Goal: Information Seeking & Learning: Learn about a topic

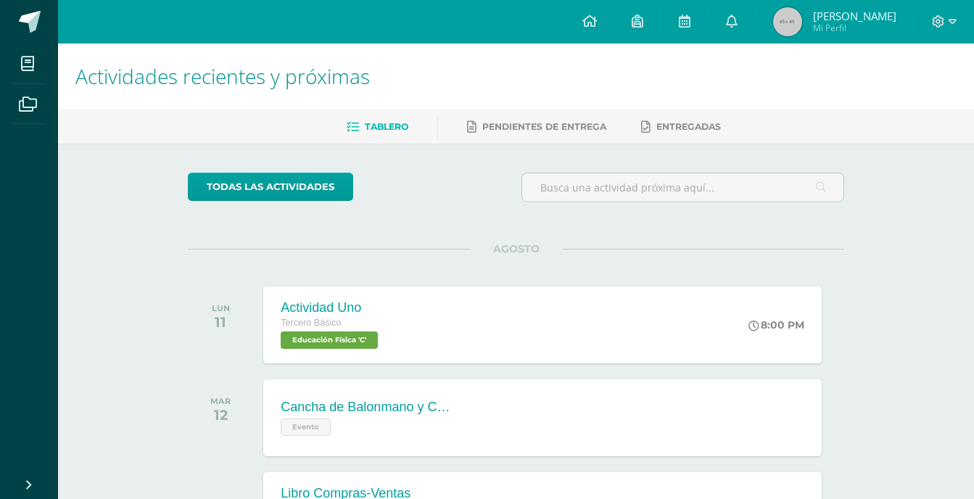
scroll to position [305, 0]
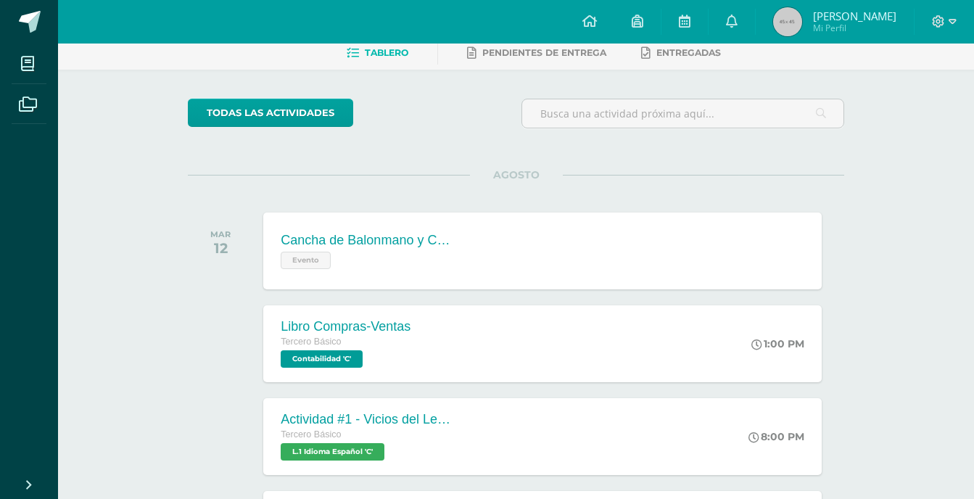
scroll to position [73, 0]
click at [392, 267] on div "Evento" at bounding box center [365, 259] width 175 height 21
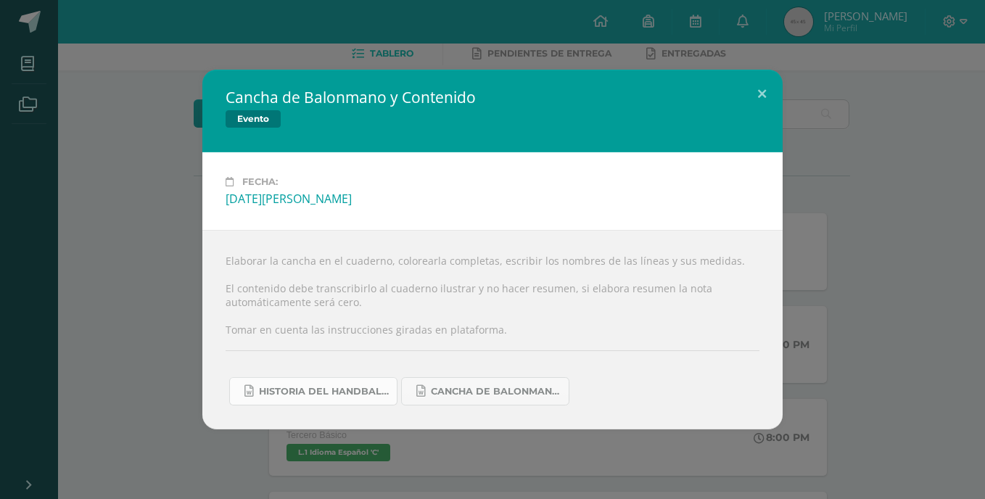
click at [352, 394] on span "Historia del handball.docx" at bounding box center [324, 392] width 131 height 12
click at [494, 386] on span "Cancha de Balonmano.docx" at bounding box center [496, 392] width 131 height 12
click at [167, 132] on div "Cancha de Balonmano y Contenido Evento Fecha: [DATE][PERSON_NAME] Elaborar la c…" at bounding box center [492, 250] width 973 height 360
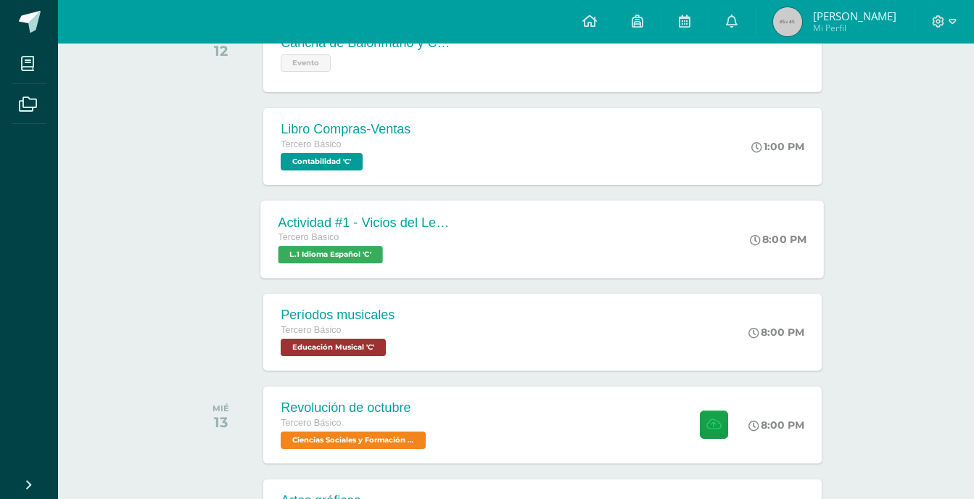
scroll to position [276, 0]
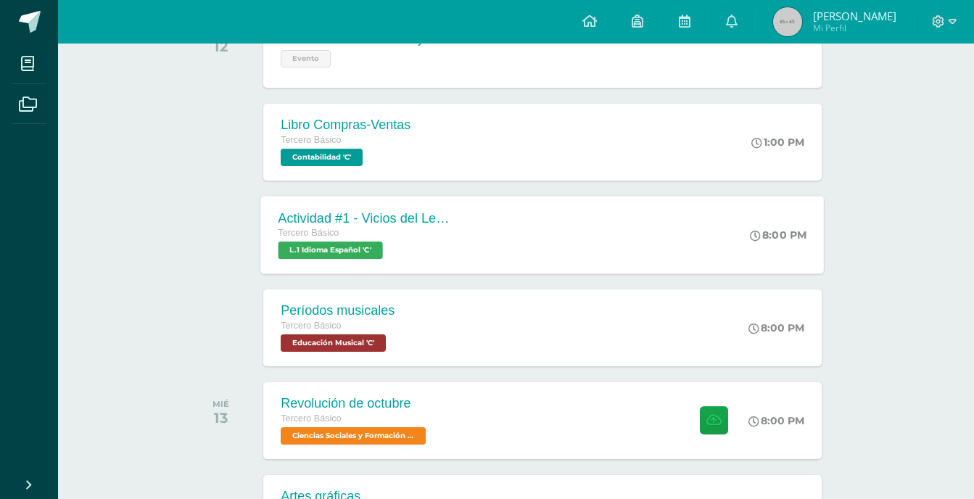
click at [434, 247] on div "Tercero Básico L.1 Idioma Español 'C'" at bounding box center [365, 241] width 175 height 33
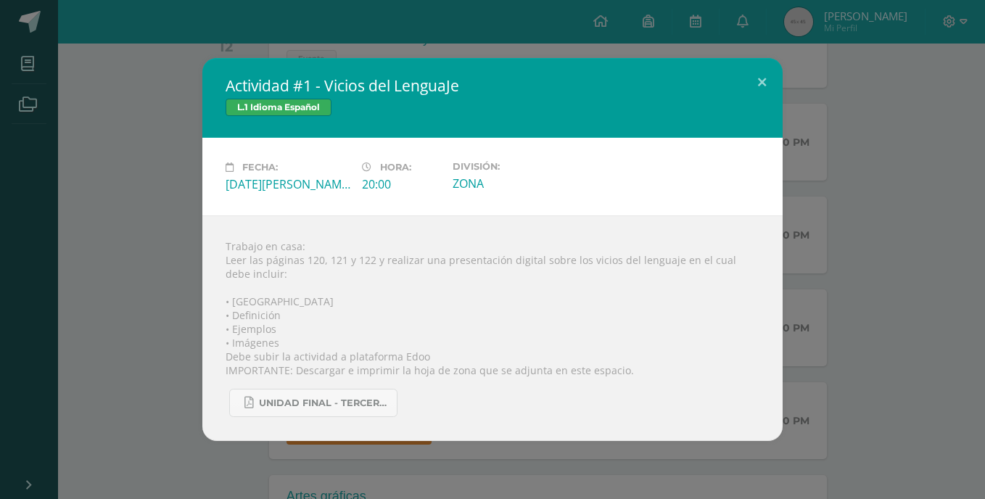
click at [73, 225] on div "Actividad #1 - Vicios del LenguaJe L.1 Idioma Español Fecha: [DATE][PERSON_NAME…" at bounding box center [492, 249] width 973 height 383
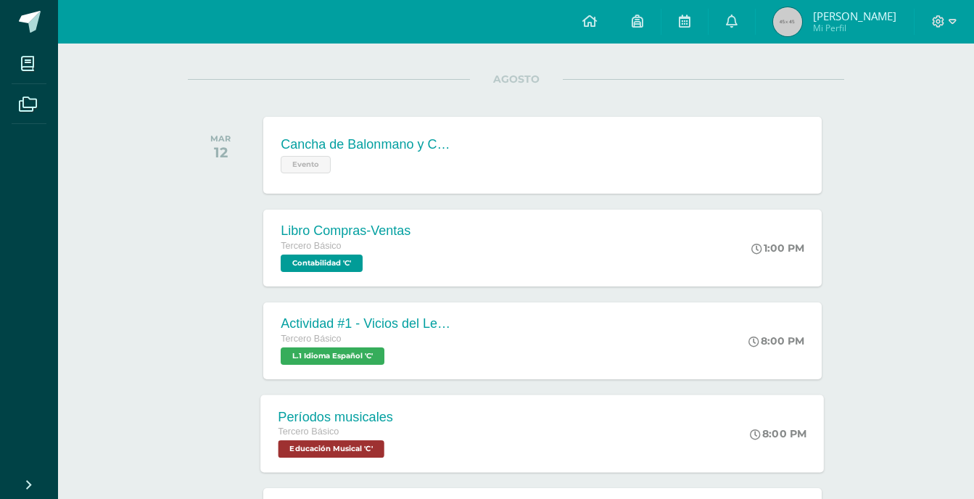
scroll to position [153, 0]
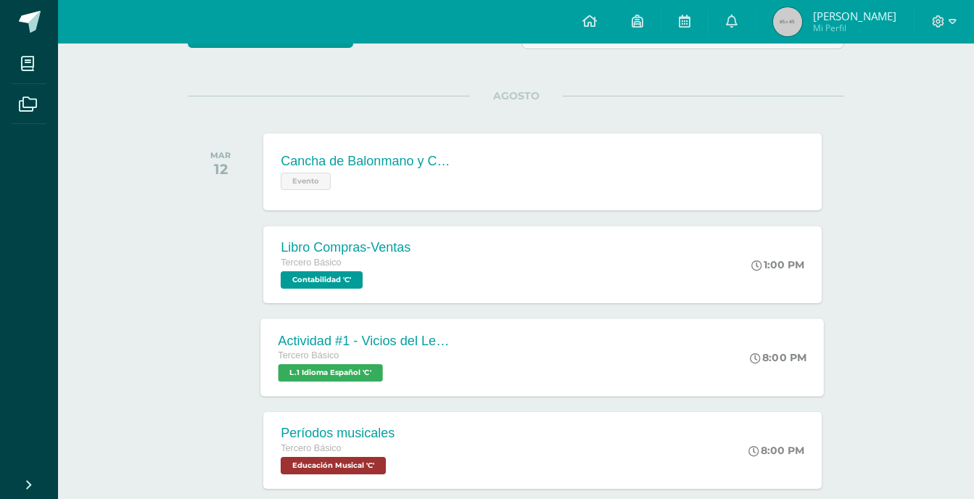
click at [418, 365] on div "Tercero Básico L.1 Idioma Español 'C'" at bounding box center [365, 364] width 175 height 33
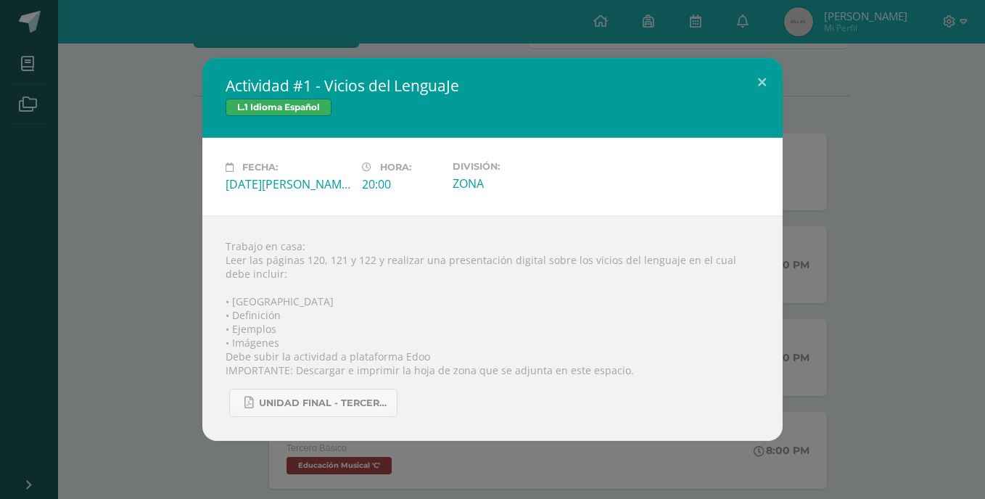
click at [69, 315] on div "Actividad #1 - Vicios del LenguaJe L.1 Idioma Español Fecha: [DATE][PERSON_NAME…" at bounding box center [492, 249] width 973 height 383
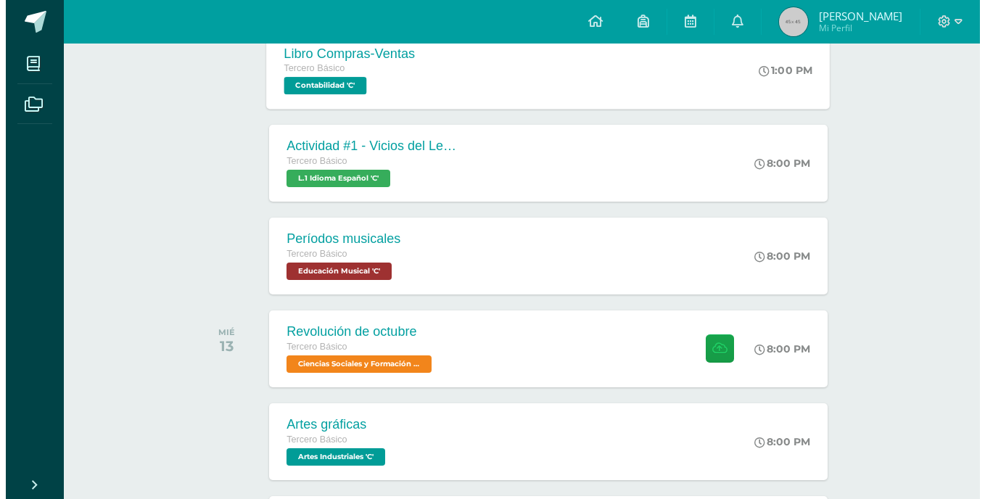
scroll to position [348, 0]
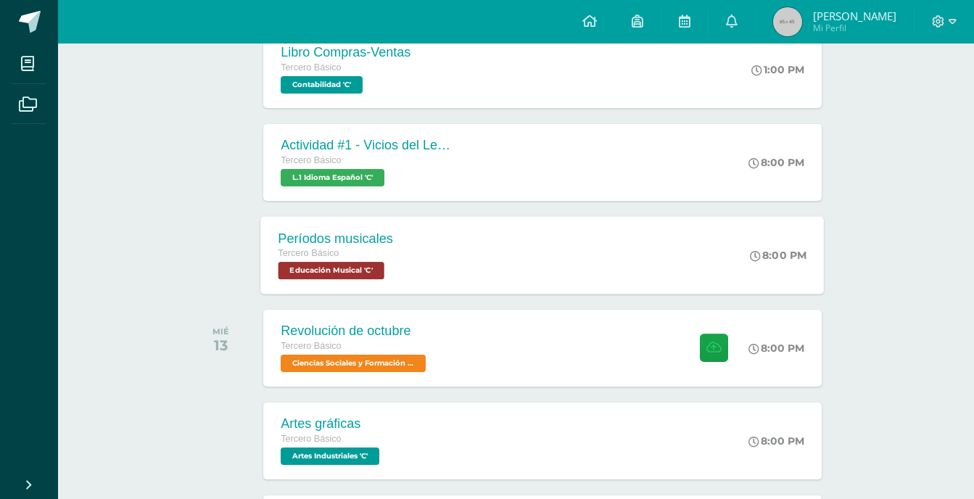
click at [410, 252] on div "Períodos musicales Tercero Básico Educación Musical 'C'" at bounding box center [336, 255] width 150 height 78
